Goal: Transaction & Acquisition: Purchase product/service

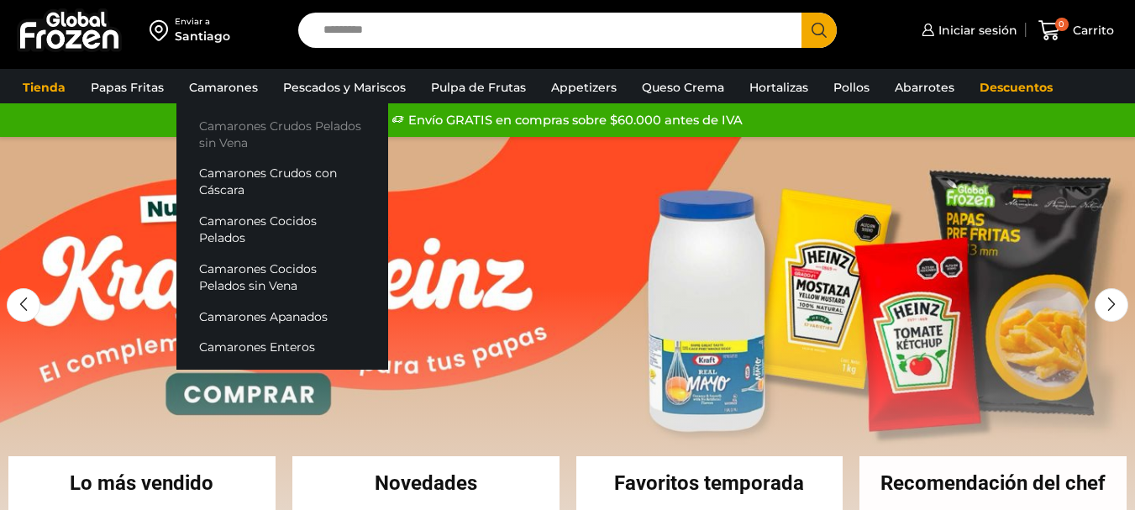
click at [302, 136] on link "Camarones Crudos Pelados sin Vena" at bounding box center [282, 134] width 212 height 48
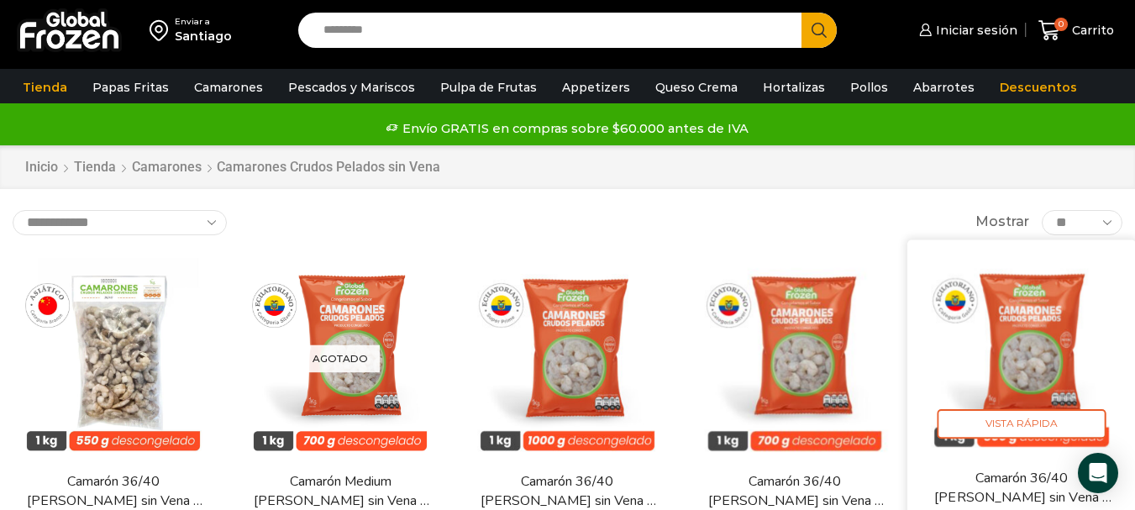
scroll to position [84, 0]
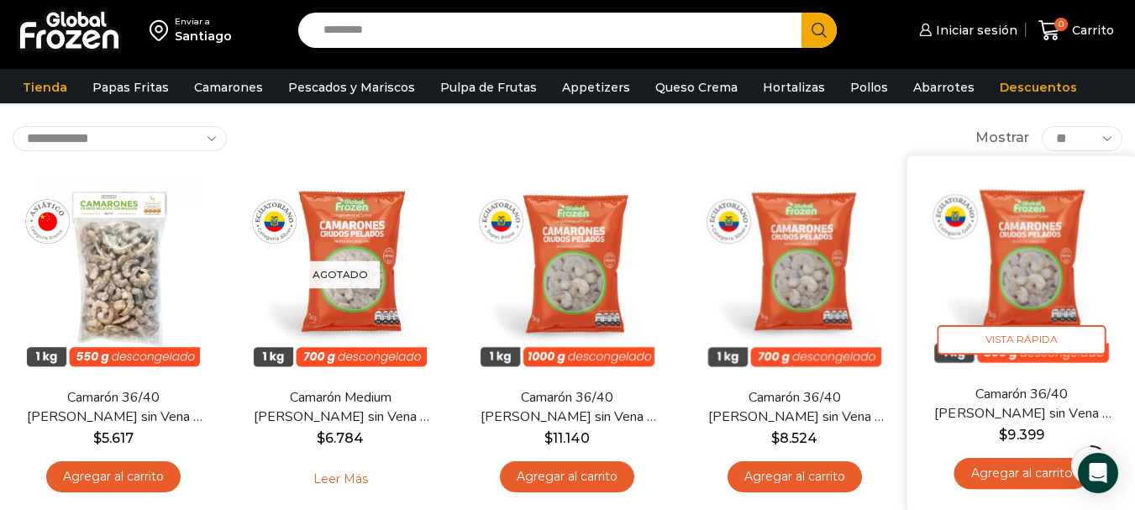
click at [1042, 393] on link "Camarón 36/40 Crudo Pelado sin Vena – Gold – Caja 10 kg" at bounding box center [1021, 403] width 183 height 39
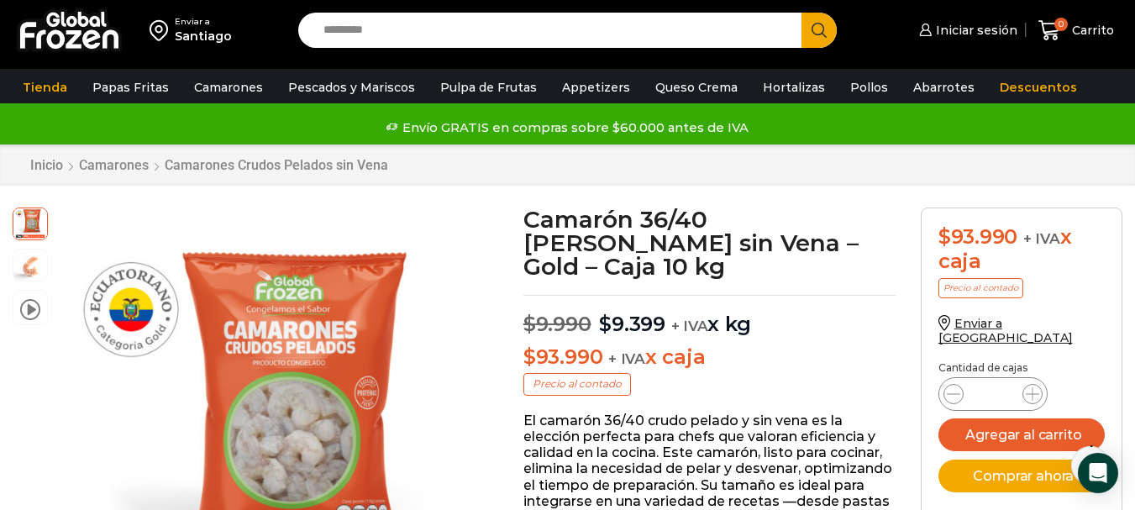
scroll to position [85, 0]
